Goal: Navigation & Orientation: Understand site structure

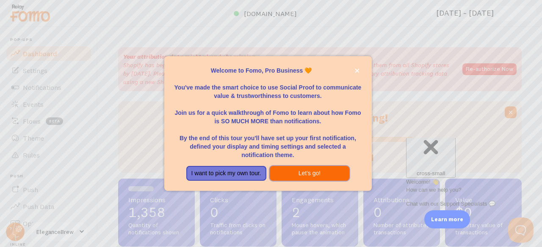
click at [302, 174] on button "Let's go!" at bounding box center [309, 173] width 80 height 15
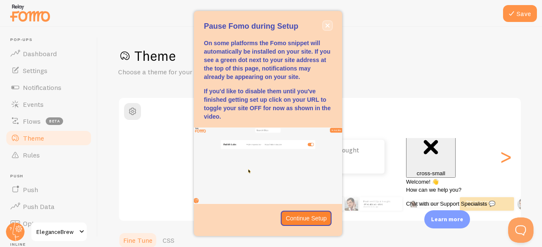
click at [325, 23] on button "close," at bounding box center [327, 25] width 9 height 9
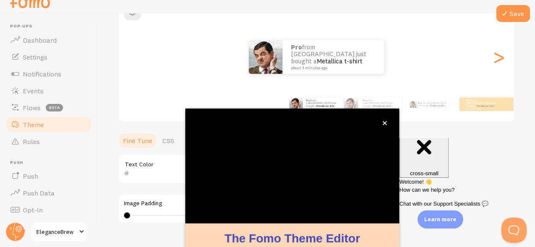
scroll to position [81, 0]
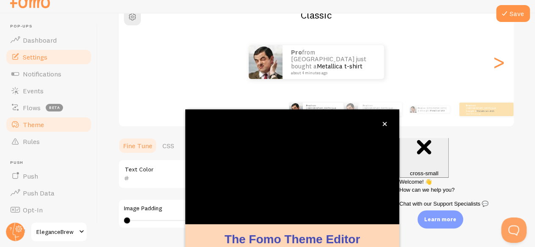
click at [50, 49] on link "Settings" at bounding box center [48, 57] width 87 height 17
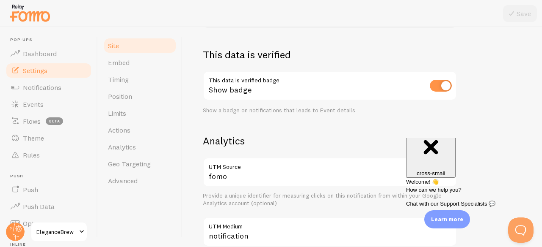
scroll to position [236, 0]
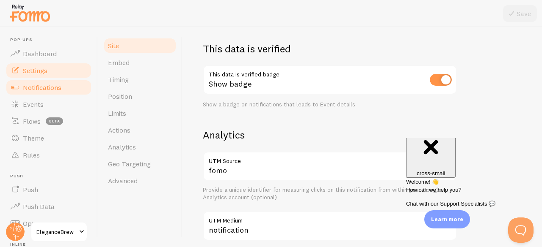
click at [46, 92] on link "Notifications" at bounding box center [48, 87] width 87 height 17
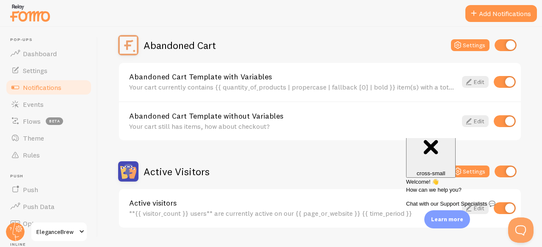
scroll to position [81, 0]
click at [155, 88] on div "Your cart currently contains {{ quantity_of_products | propercase | fallback [0…" at bounding box center [292, 87] width 327 height 8
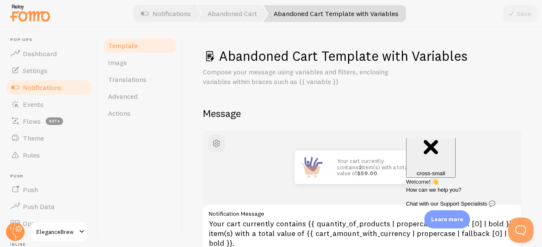
scroll to position [14, 0]
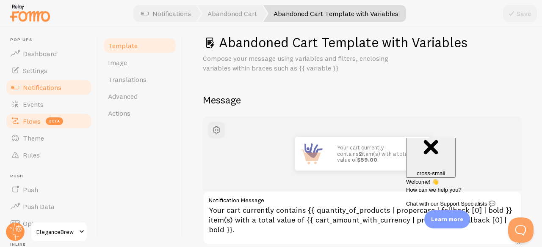
click at [51, 115] on link "Flows beta" at bounding box center [48, 121] width 87 height 17
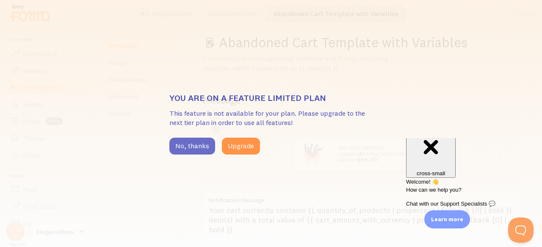
click at [187, 145] on button "No, thanks" at bounding box center [192, 146] width 46 height 17
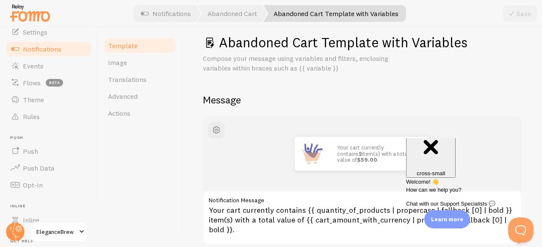
scroll to position [85, 0]
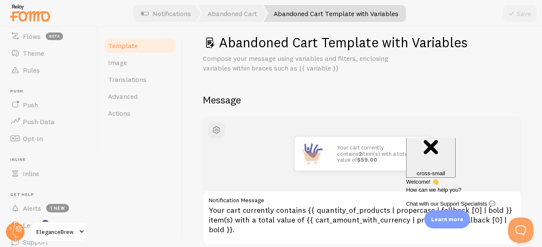
click at [82, 176] on link "Inline" at bounding box center [48, 173] width 87 height 17
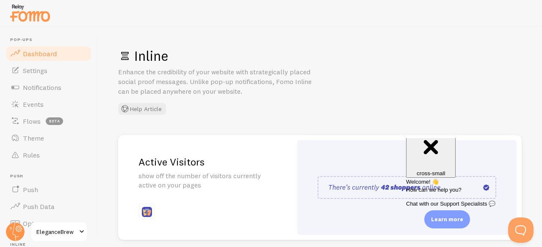
click at [58, 57] on link "Dashboard" at bounding box center [48, 53] width 87 height 17
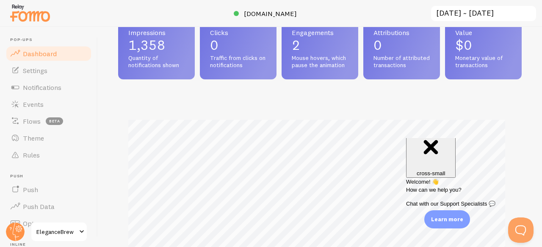
scroll to position [168, 0]
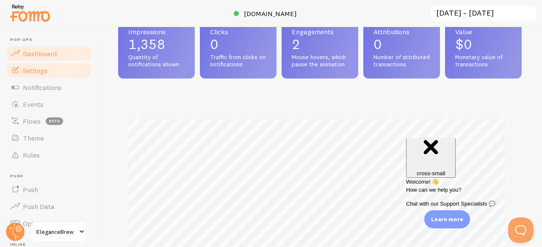
click at [55, 69] on link "Settings" at bounding box center [48, 70] width 87 height 17
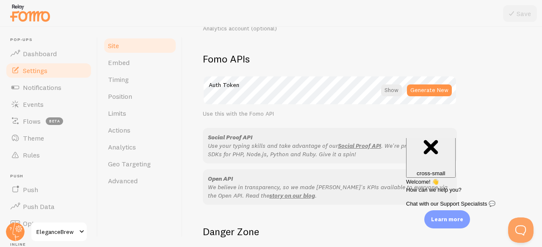
scroll to position [470, 0]
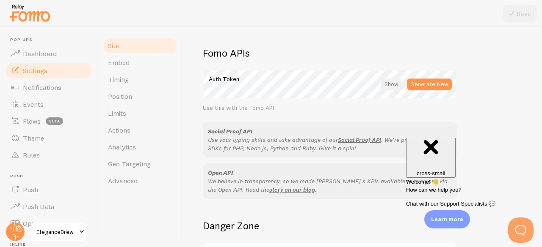
click at [387, 79] on div at bounding box center [391, 85] width 21 height 12
click at [387, 79] on div at bounding box center [392, 85] width 19 height 12
